Goal: Task Accomplishment & Management: Use online tool/utility

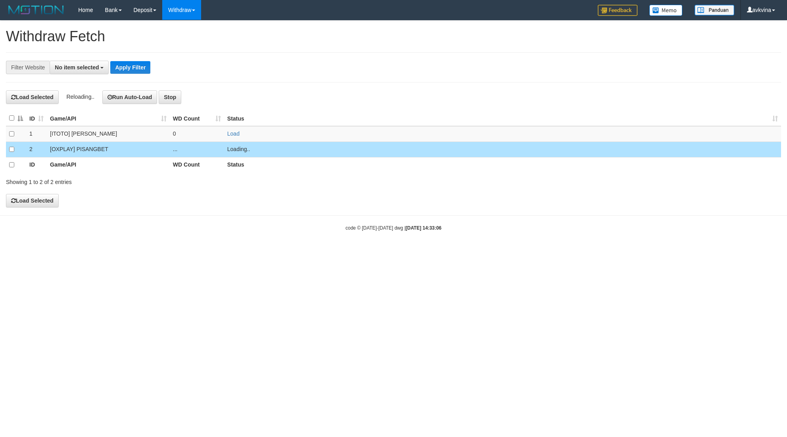
select select
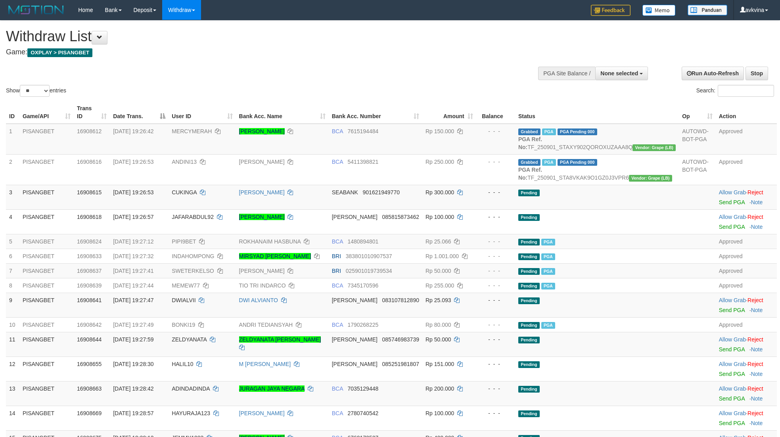
select select
select select "**"
click at [94, 42] on h1 "Withdraw List" at bounding box center [259, 37] width 506 height 16
click at [102, 35] on span at bounding box center [100, 38] width 6 height 6
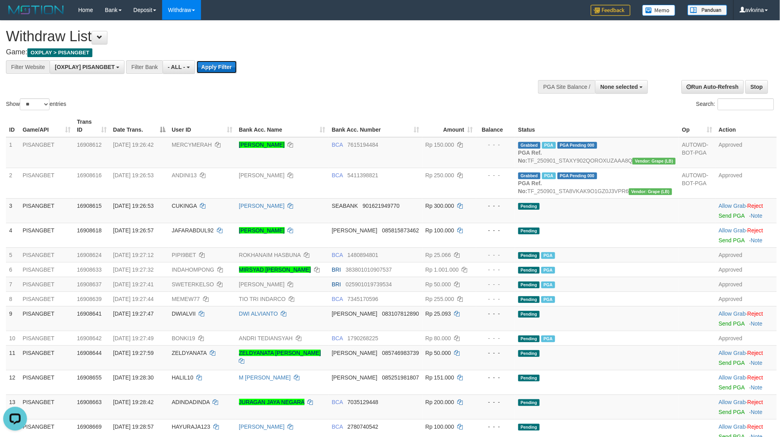
click at [212, 63] on button "Apply Filter" at bounding box center [217, 67] width 40 height 13
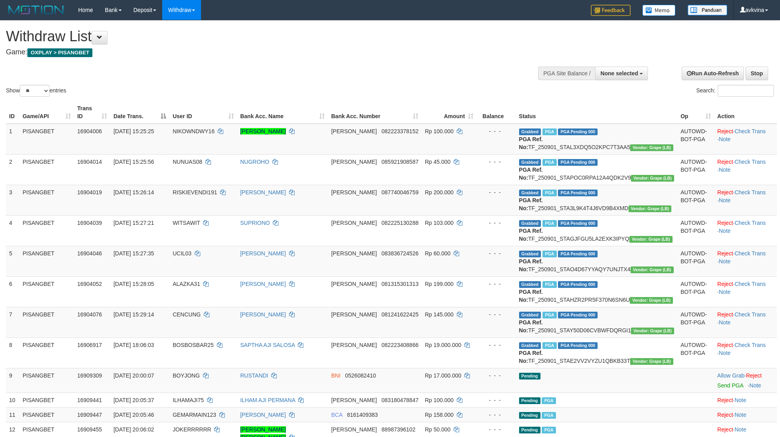
select select
select select "**"
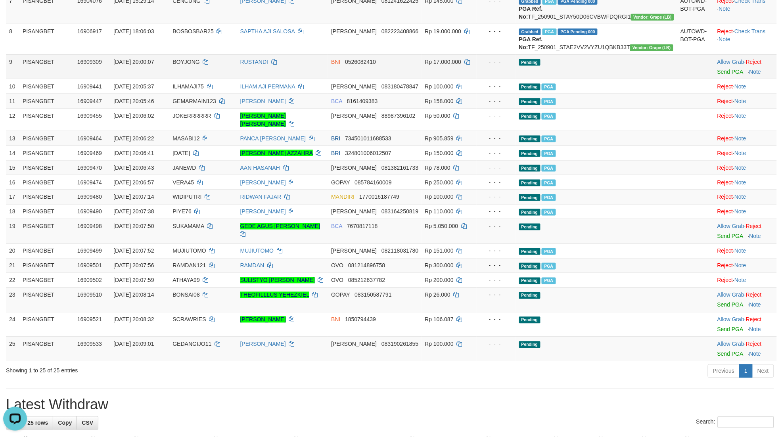
scroll to position [294, 0]
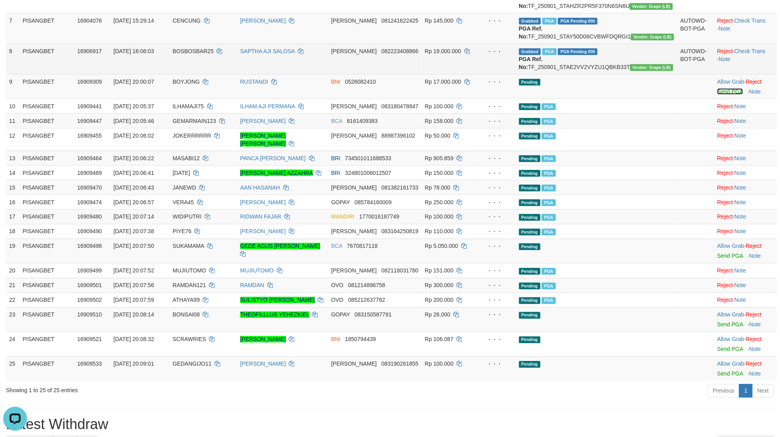
drag, startPoint x: 719, startPoint y: 144, endPoint x: 437, endPoint y: 122, distance: 283.4
click at [719, 95] on link "Send PGA" at bounding box center [731, 91] width 26 height 6
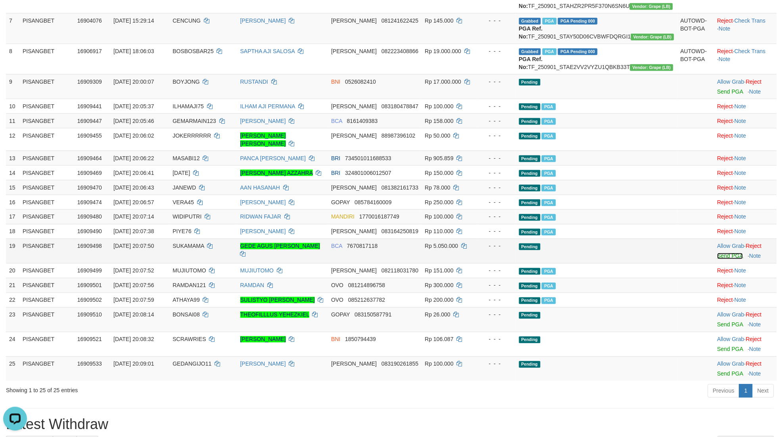
click at [719, 260] on link "Send PGA" at bounding box center [731, 256] width 26 height 6
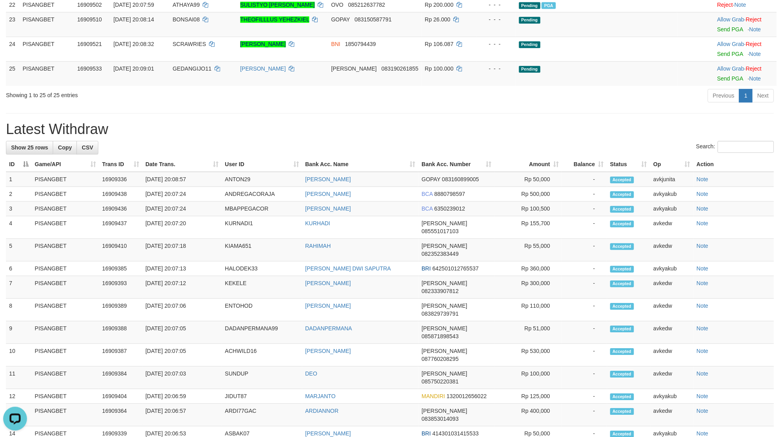
scroll to position [578, 0]
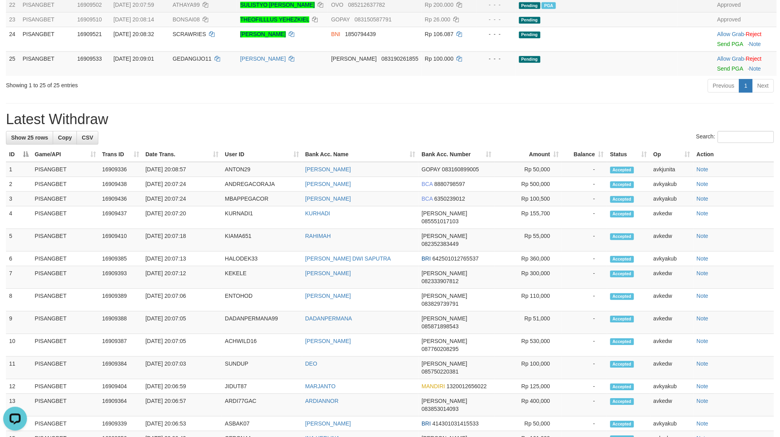
click at [329, 12] on td "SULISTYO ADI PUTRA" at bounding box center [282, 4] width 91 height 15
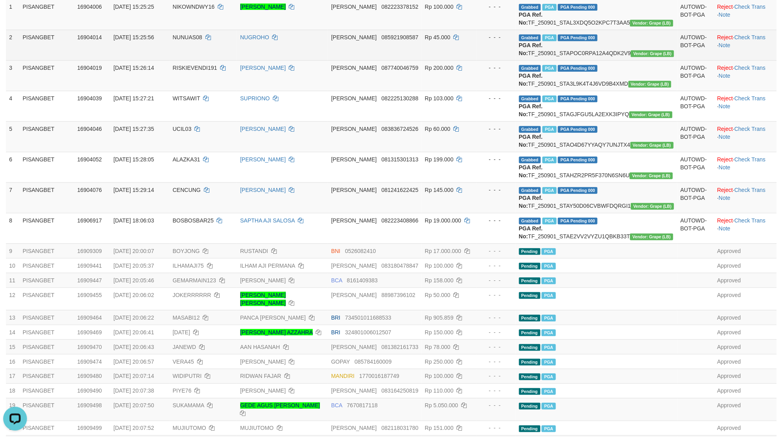
scroll to position [0, 0]
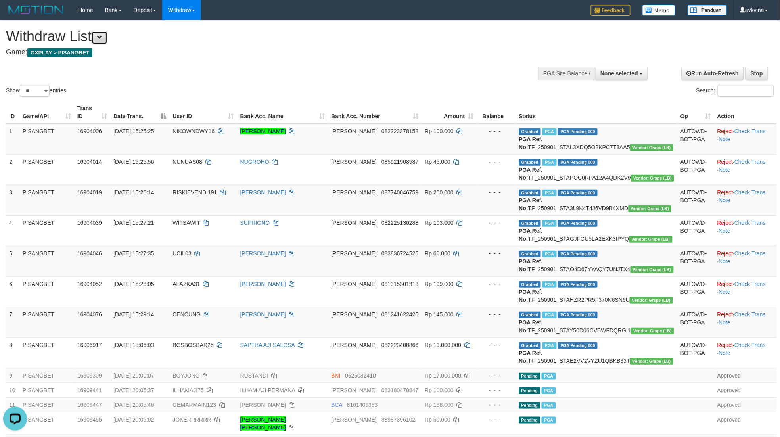
click at [100, 35] on button at bounding box center [100, 37] width 16 height 13
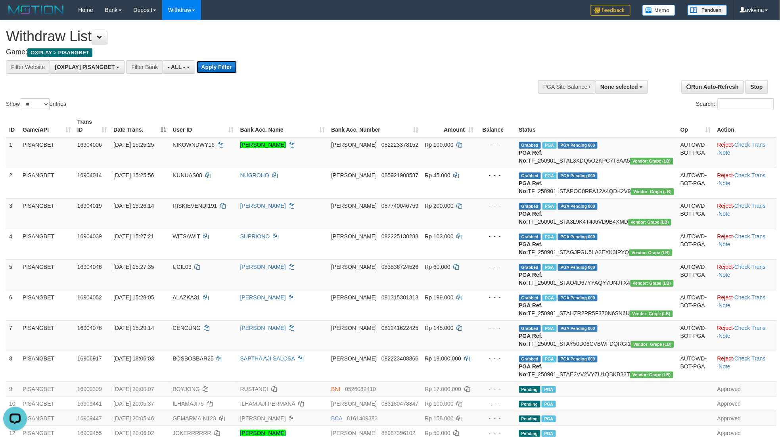
click at [223, 65] on button "Apply Filter" at bounding box center [217, 67] width 40 height 13
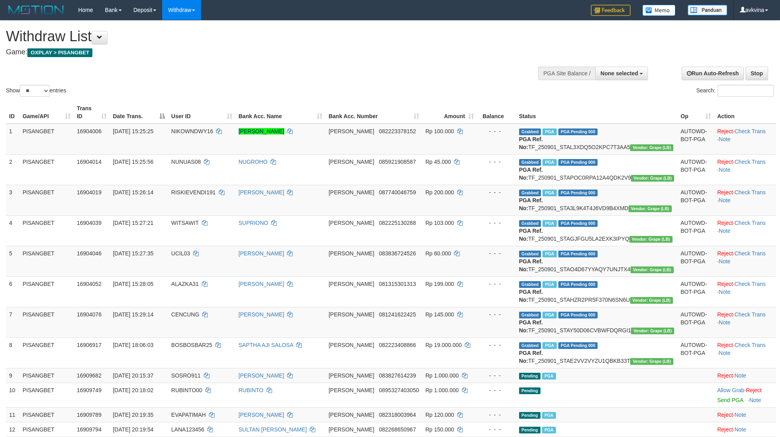
select select
select select "**"
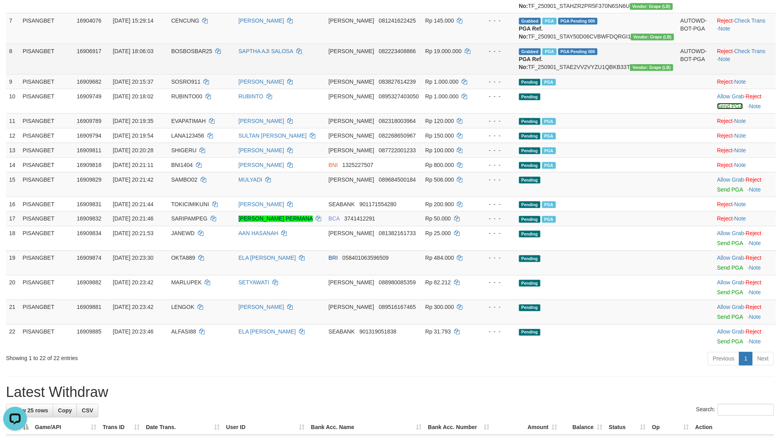
drag, startPoint x: 713, startPoint y: 158, endPoint x: 427, endPoint y: 129, distance: 288.0
click at [718, 110] on link "Send PGA" at bounding box center [731, 106] width 26 height 6
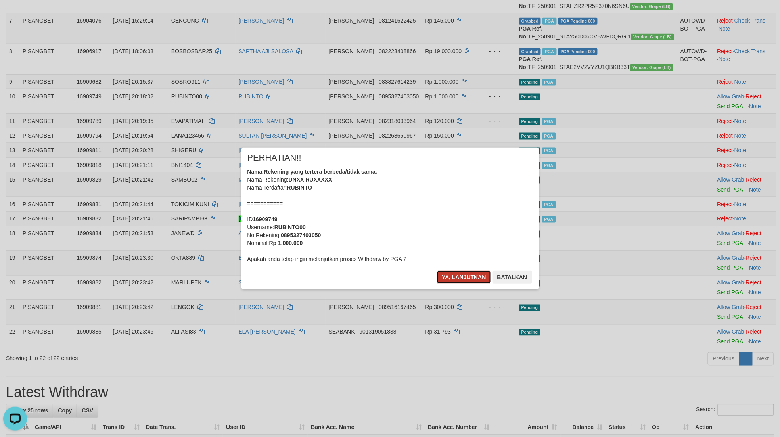
click at [467, 277] on button "Ya, lanjutkan" at bounding box center [464, 277] width 54 height 13
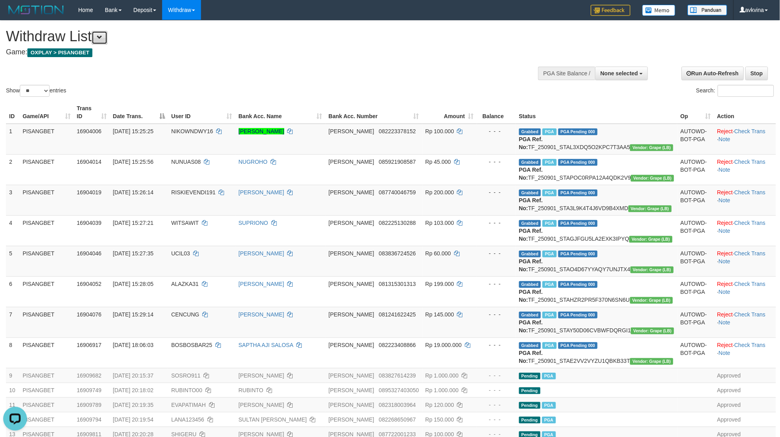
click at [96, 36] on button at bounding box center [100, 37] width 16 height 13
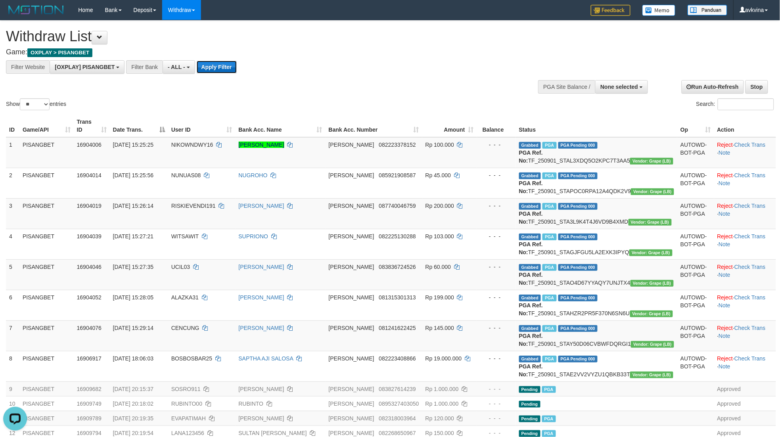
click at [229, 65] on button "Apply Filter" at bounding box center [217, 67] width 40 height 13
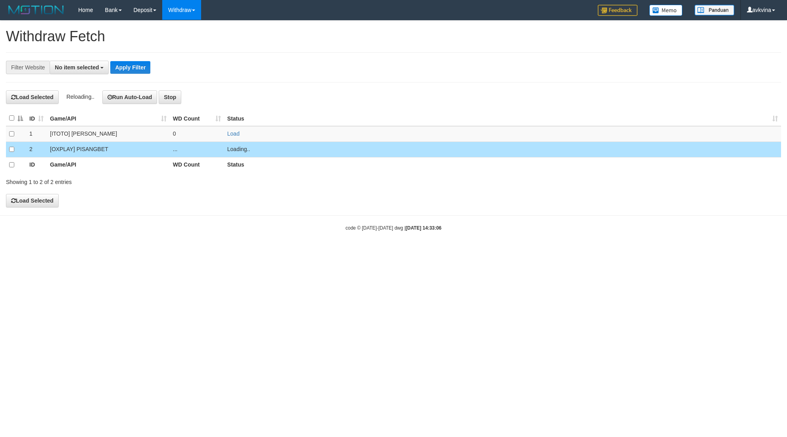
select select
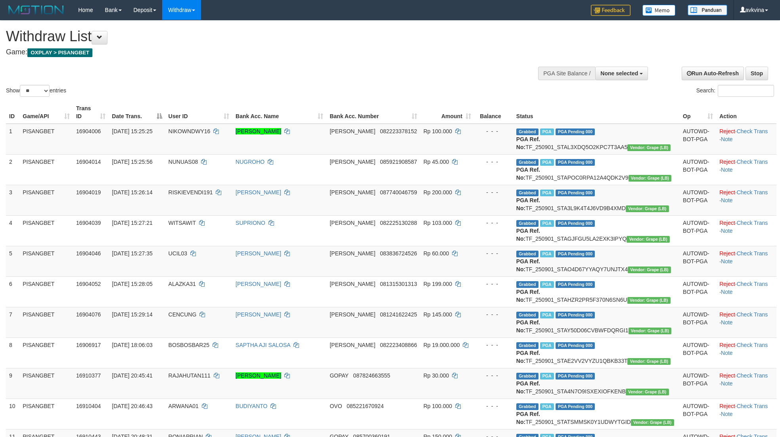
select select
select select "**"
click at [700, 73] on link "Run Auto-Refresh" at bounding box center [713, 73] width 62 height 13
select select
select select "**"
